Goal: Find specific page/section: Find specific page/section

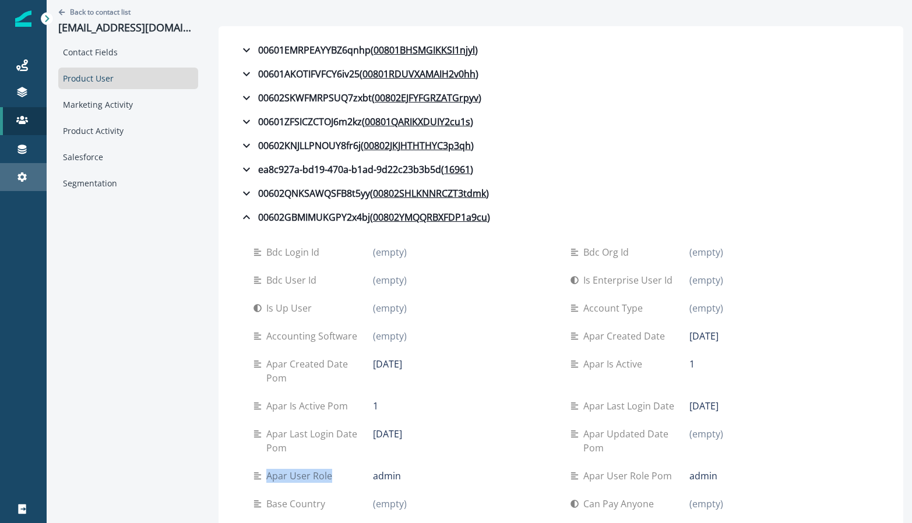
click at [15, 176] on div "Settings" at bounding box center [23, 177] width 37 height 14
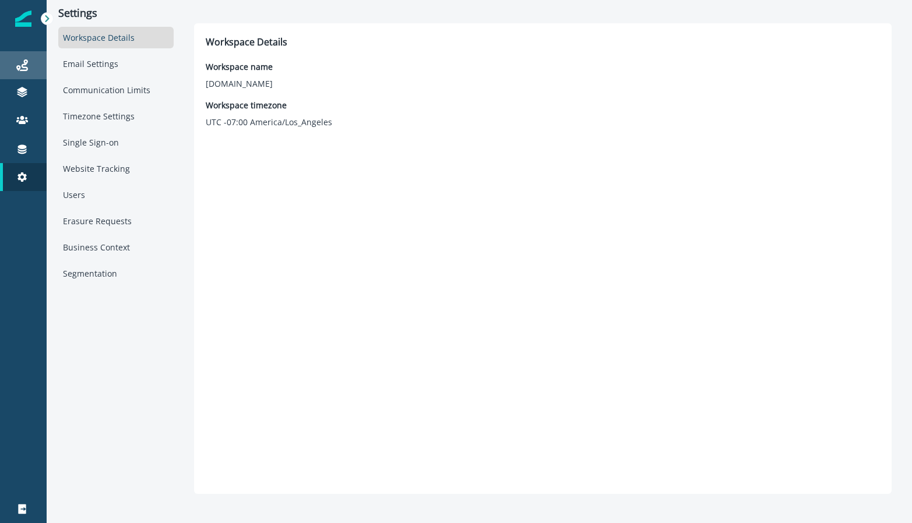
click at [23, 72] on link "Journeys" at bounding box center [23, 65] width 47 height 28
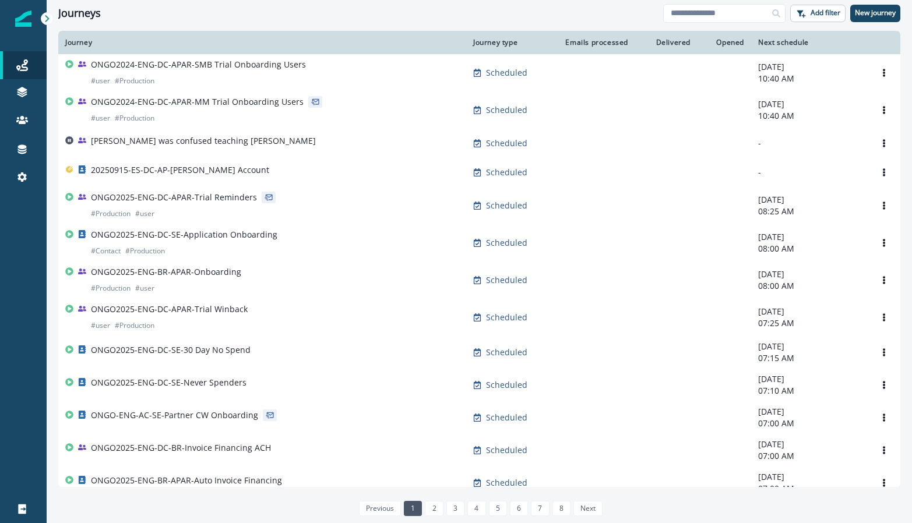
click at [20, 15] on img at bounding box center [23, 18] width 16 height 16
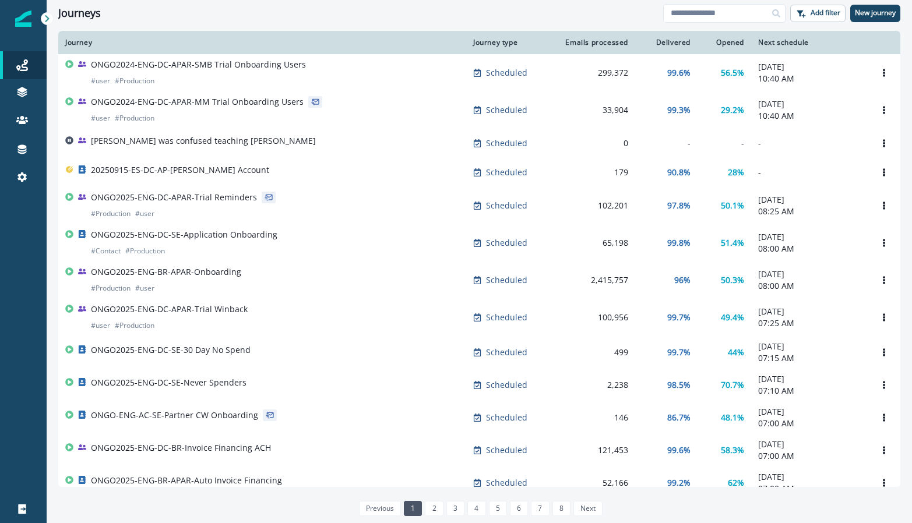
click at [48, 18] on icon at bounding box center [47, 18] width 4 height 7
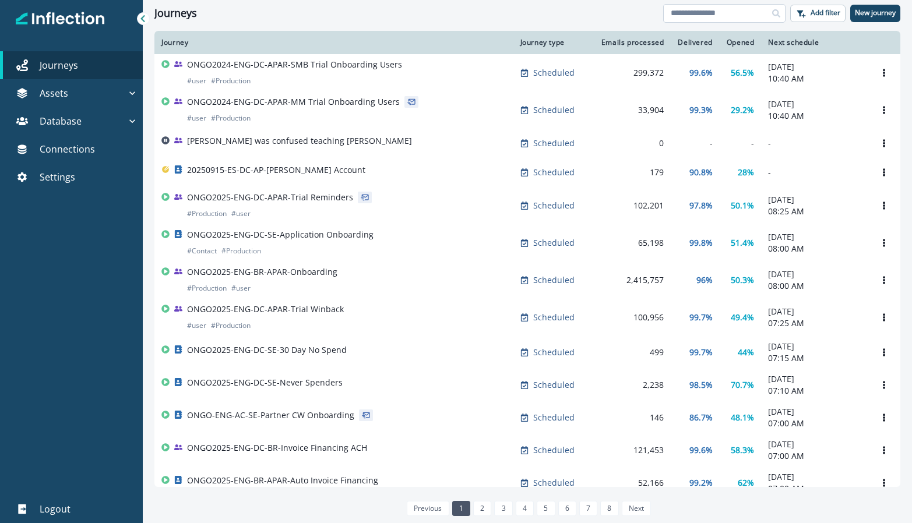
click at [704, 13] on input at bounding box center [724, 13] width 122 height 19
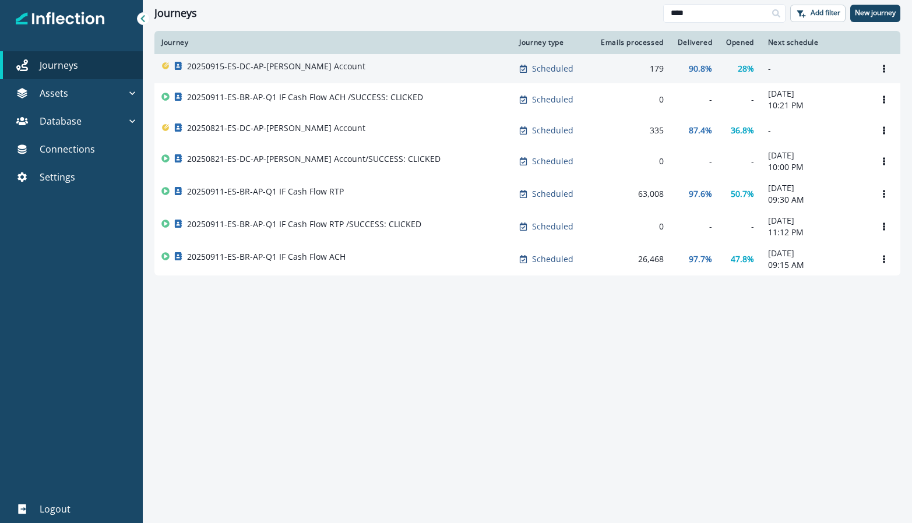
type input "****"
click at [339, 72] on div "20250915-ES-DC-AP-[PERSON_NAME] Account" at bounding box center [333, 69] width 344 height 16
